Goal: Task Accomplishment & Management: Use online tool/utility

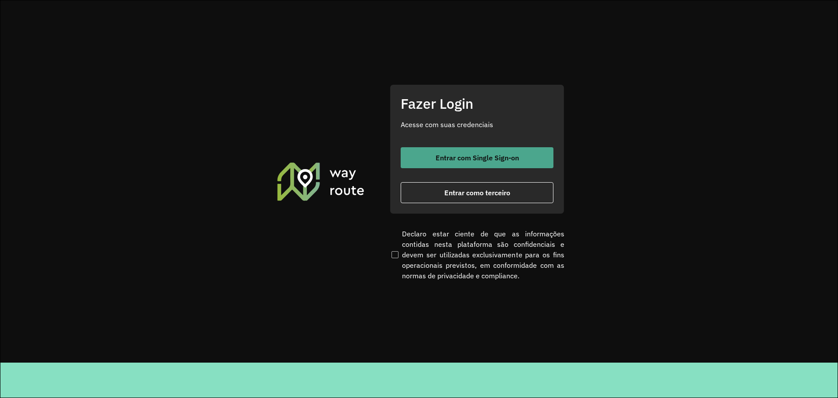
click at [431, 162] on button "Entrar com Single Sign-on" at bounding box center [477, 157] width 153 height 21
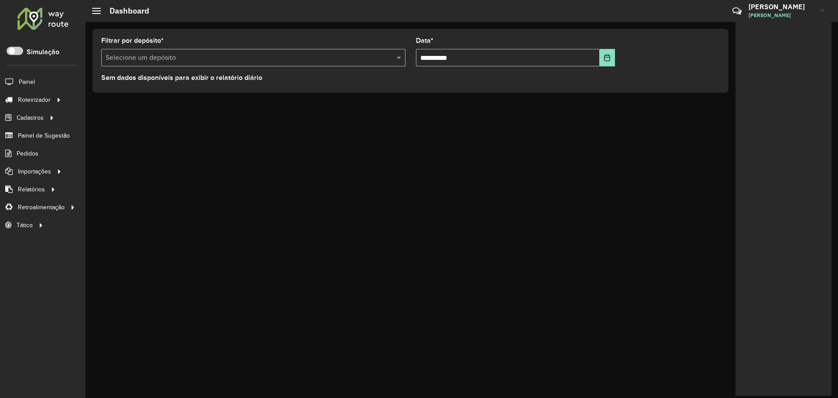
drag, startPoint x: 327, startPoint y: 171, endPoint x: 362, endPoint y: 158, distance: 36.6
click at [331, 167] on div "**********" at bounding box center [462, 210] width 752 height 376
